Goal: Task Accomplishment & Management: Use online tool/utility

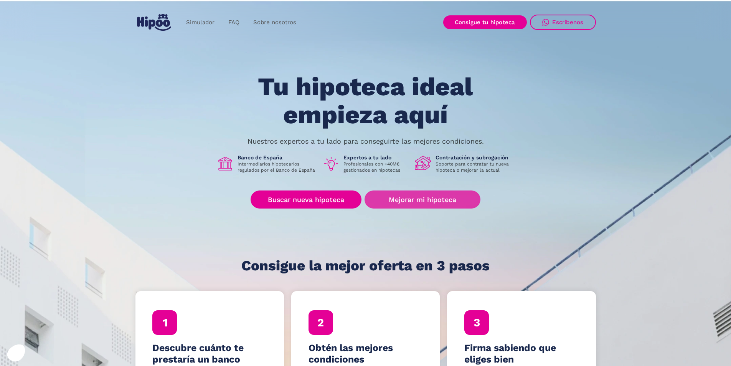
click at [454, 194] on link "Mejorar mi hipoteca" at bounding box center [423, 199] width 116 height 18
click at [202, 21] on link "Simulador" at bounding box center [200, 22] width 42 height 15
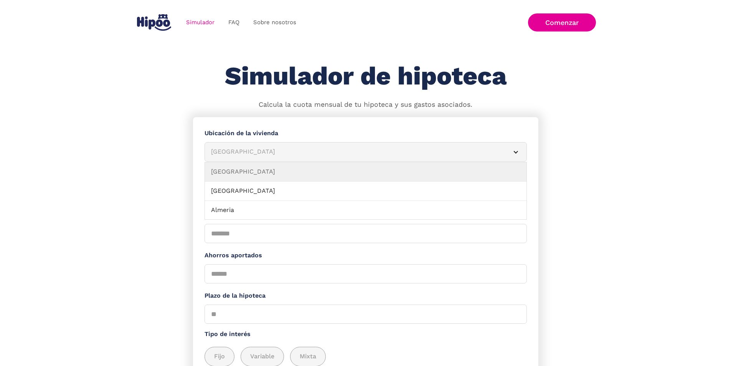
click at [269, 150] on article "[GEOGRAPHIC_DATA]" at bounding box center [366, 152] width 322 height 20
click at [383, 149] on article "[GEOGRAPHIC_DATA]" at bounding box center [366, 152] width 322 height 20
click at [332, 154] on div "[GEOGRAPHIC_DATA]" at bounding box center [356, 152] width 291 height 10
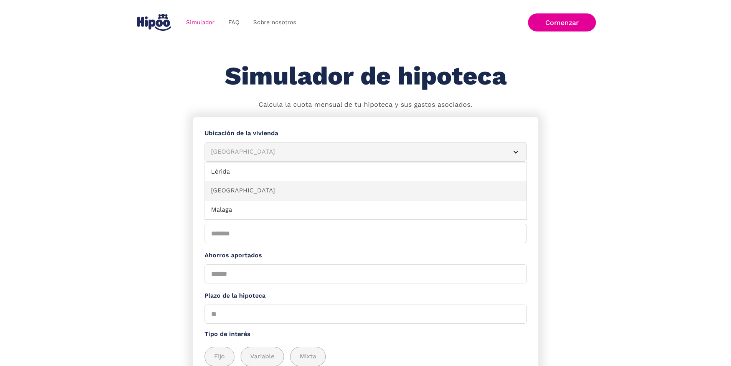
scroll to position [576, 0]
click at [271, 197] on link "[GEOGRAPHIC_DATA]" at bounding box center [366, 188] width 322 height 19
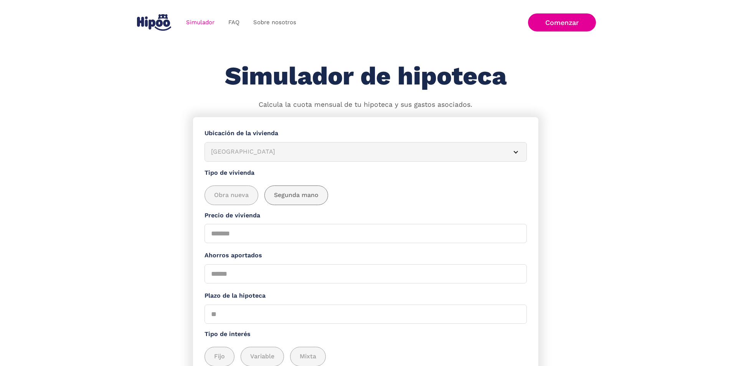
click at [296, 199] on span "Segunda mano" at bounding box center [296, 195] width 45 height 10
click at [251, 237] on input "Precio de vivienda" at bounding box center [366, 233] width 322 height 19
type input "******"
click at [232, 277] on input "Ahorros aportados" at bounding box center [366, 273] width 322 height 19
drag, startPoint x: 241, startPoint y: 319, endPoint x: 187, endPoint y: 314, distance: 54.7
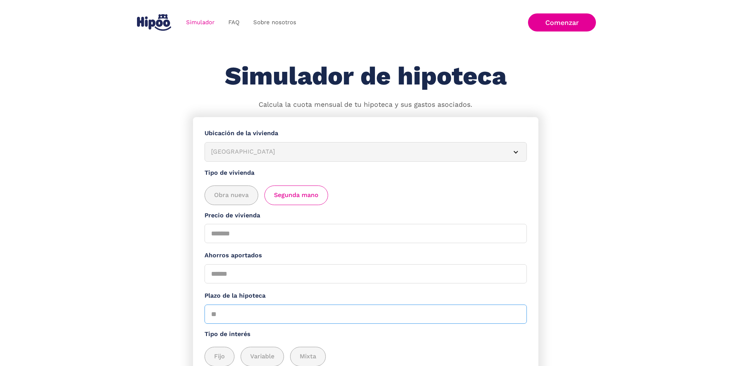
click at [188, 314] on section "**********" at bounding box center [365, 280] width 731 height 327
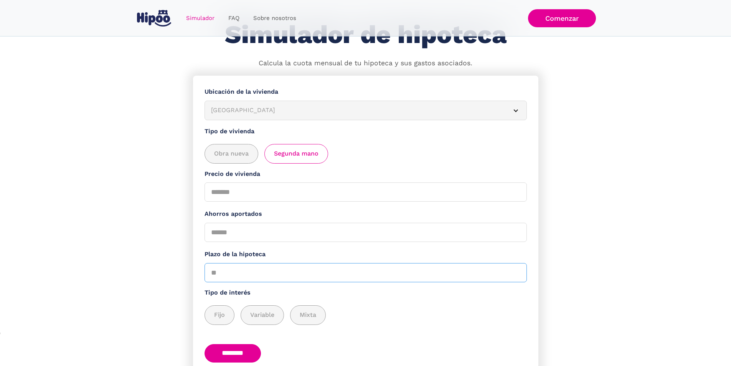
scroll to position [86, 0]
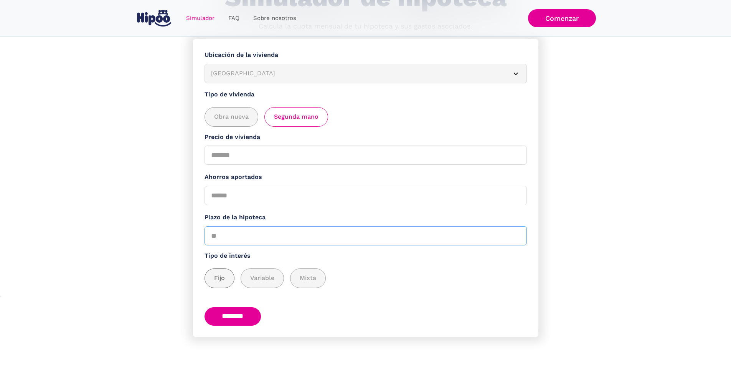
type input "**"
drag, startPoint x: 218, startPoint y: 273, endPoint x: 226, endPoint y: 284, distance: 13.1
click at [218, 274] on span "Fijo" at bounding box center [219, 278] width 11 height 10
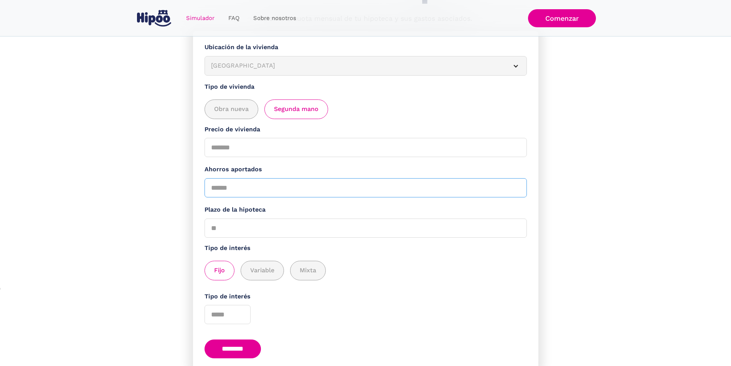
click at [215, 192] on input "Ahorros aportados" at bounding box center [366, 187] width 322 height 19
type input "******"
click at [240, 352] on input "********" at bounding box center [233, 348] width 57 height 19
click at [222, 316] on input "Tipo de interés" at bounding box center [228, 314] width 46 height 19
click at [244, 317] on input "*" at bounding box center [228, 314] width 46 height 19
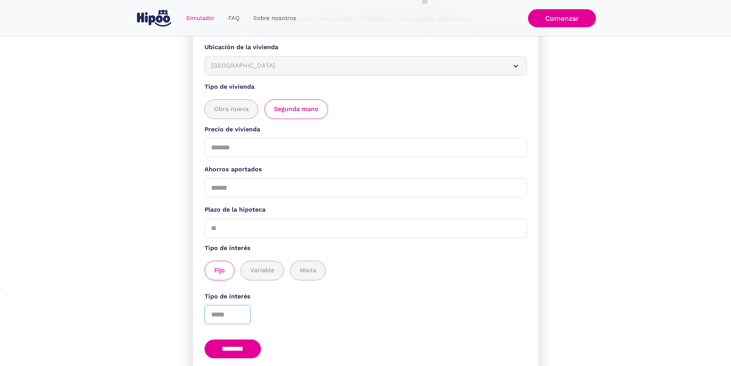
click at [244, 317] on input "*" at bounding box center [228, 314] width 46 height 19
click at [244, 321] on input "*" at bounding box center [228, 314] width 46 height 19
type input "*"
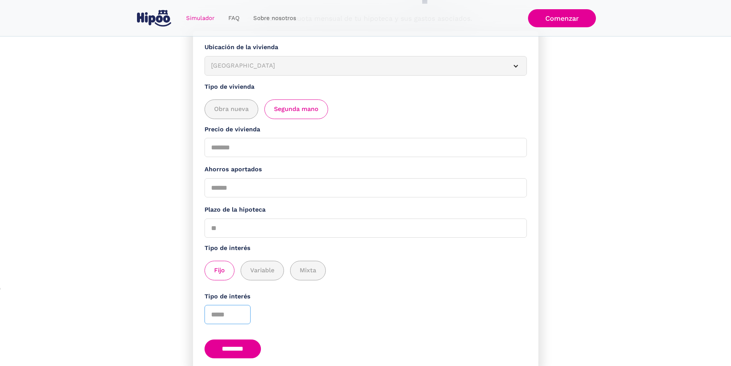
click at [244, 321] on input "*" at bounding box center [228, 314] width 46 height 19
click at [236, 357] on input "********" at bounding box center [233, 348] width 57 height 19
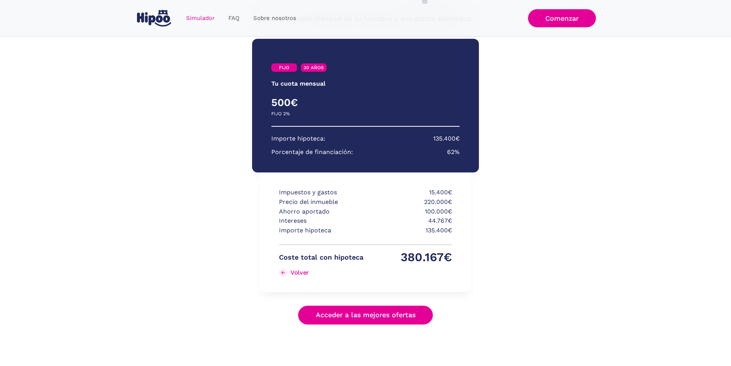
scroll to position [89, 0]
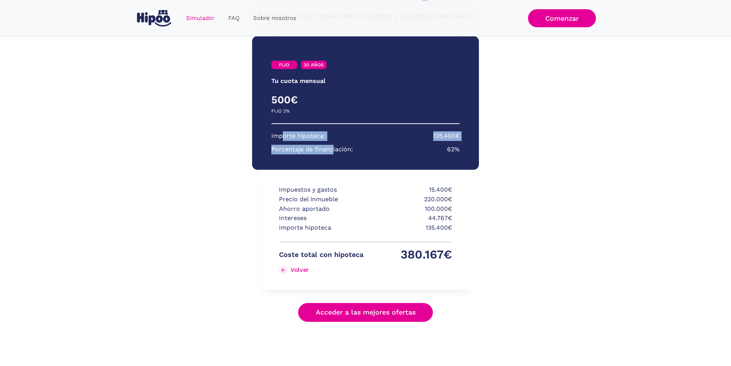
drag, startPoint x: 282, startPoint y: 137, endPoint x: 333, endPoint y: 138, distance: 50.7
click at [333, 138] on section "Importe hipoteca: 135.400€ Porcentaje de financiación: 62%" at bounding box center [365, 142] width 188 height 23
click at [348, 150] on p "Porcentaje de financiación:" at bounding box center [312, 150] width 82 height 10
drag, startPoint x: 295, startPoint y: 150, endPoint x: 342, endPoint y: 147, distance: 47.7
click at [342, 147] on p "Porcentaje de financiación:" at bounding box center [312, 150] width 82 height 10
